Goal: Task Accomplishment & Management: Use online tool/utility

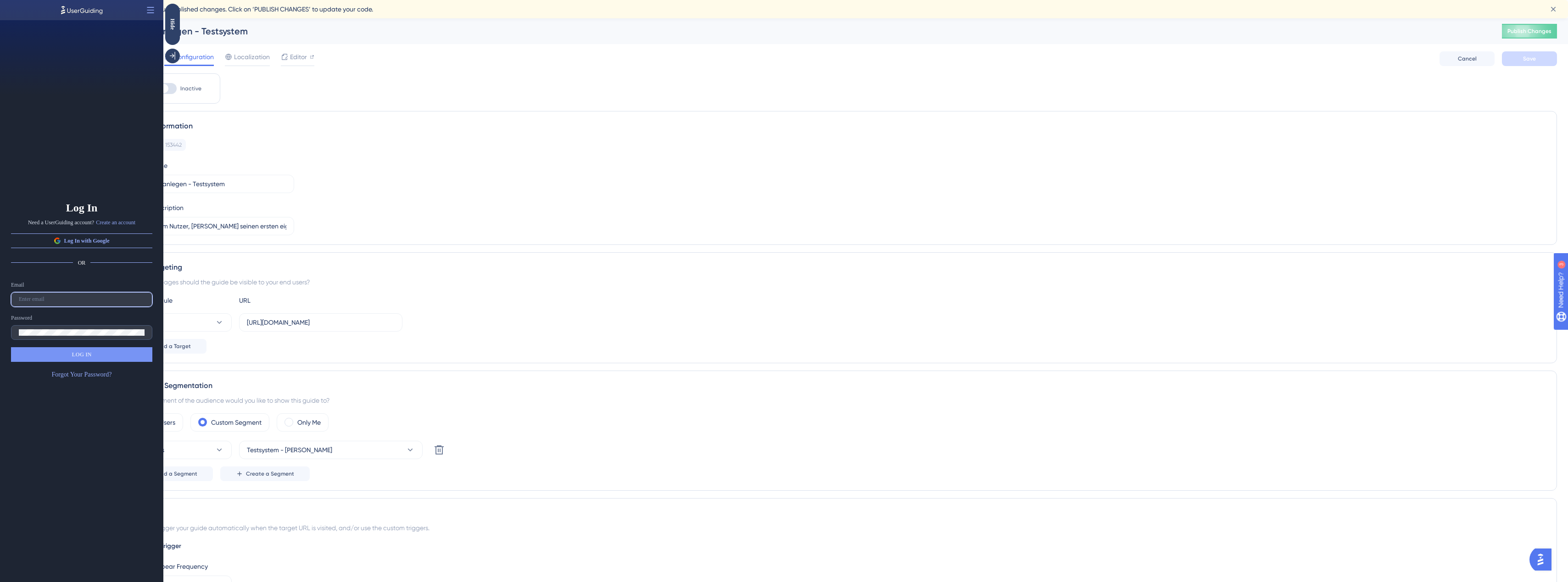
type input "timon@hellomateo.de"
click at [97, 360] on button "LOG IN" at bounding box center [82, 354] width 141 height 15
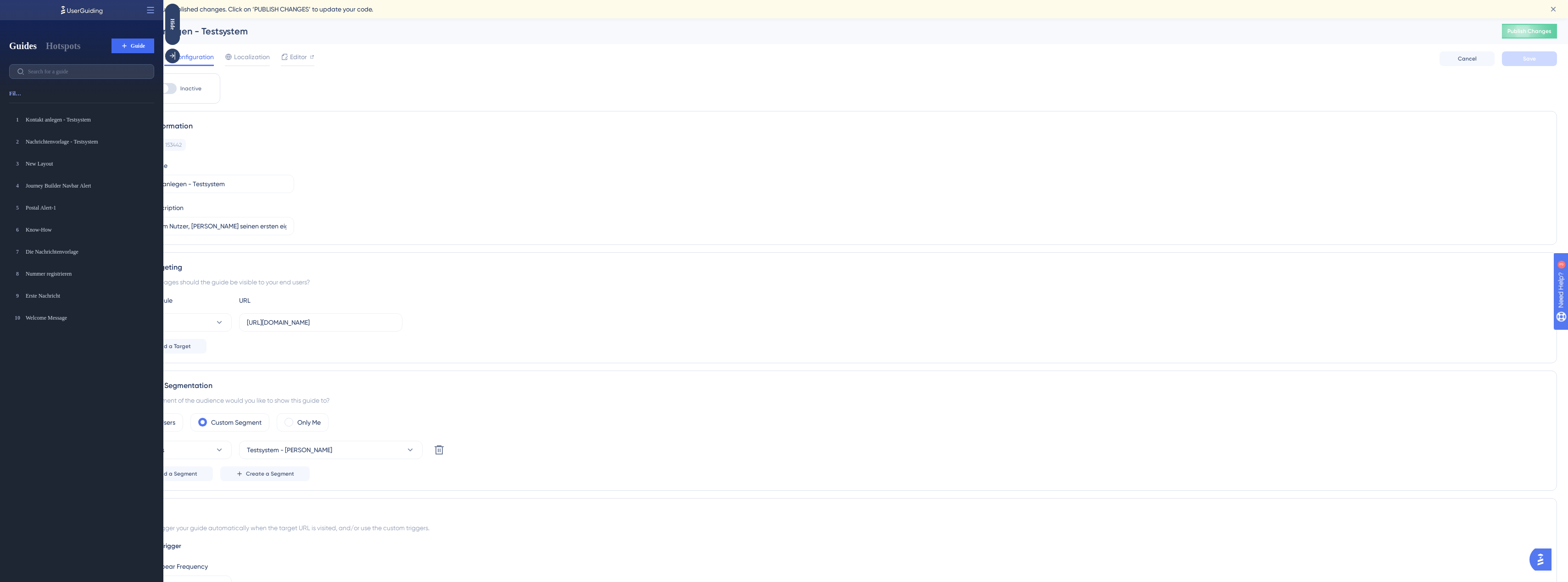
click at [343, 77] on div "Status: Inactive Guide Information Guide ID: 153442 Copy Guide Name Kontakt anl…" at bounding box center [839, 542] width 1436 height 938
click at [174, 32] on div "Hide" at bounding box center [172, 24] width 15 height 41
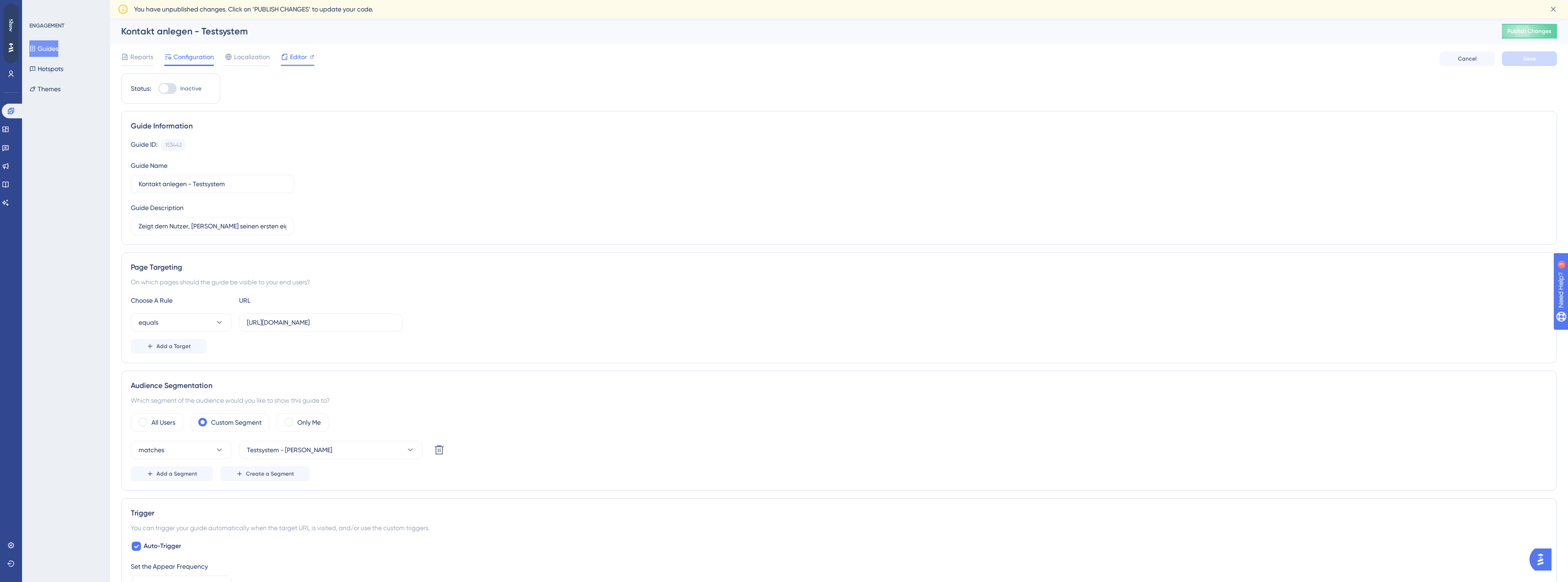
click at [299, 58] on span "Editor" at bounding box center [298, 57] width 17 height 11
click at [292, 60] on span "Editor" at bounding box center [298, 57] width 17 height 11
